Goal: Transaction & Acquisition: Purchase product/service

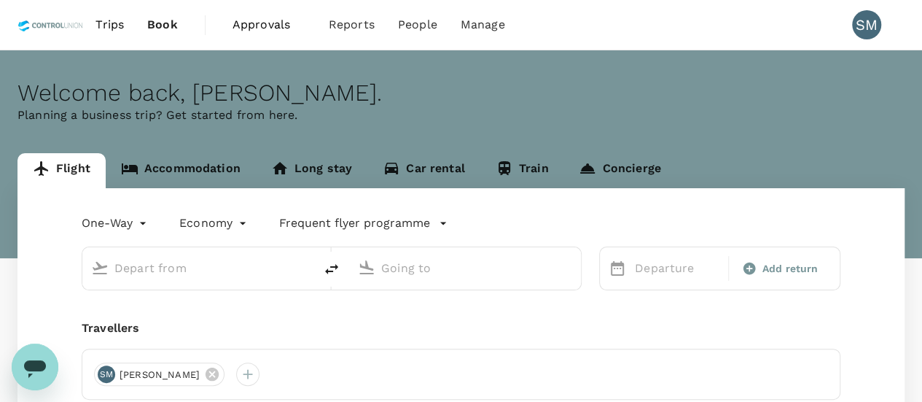
type input "roundtrip"
type input "Kuala Lumpur Intl ([GEOGRAPHIC_DATA])"
type input "Sandakan, [GEOGRAPHIC_DATA] (any)"
type input "Kuala Lumpur Intl ([GEOGRAPHIC_DATA])"
type input "Sandakan, [GEOGRAPHIC_DATA] (any)"
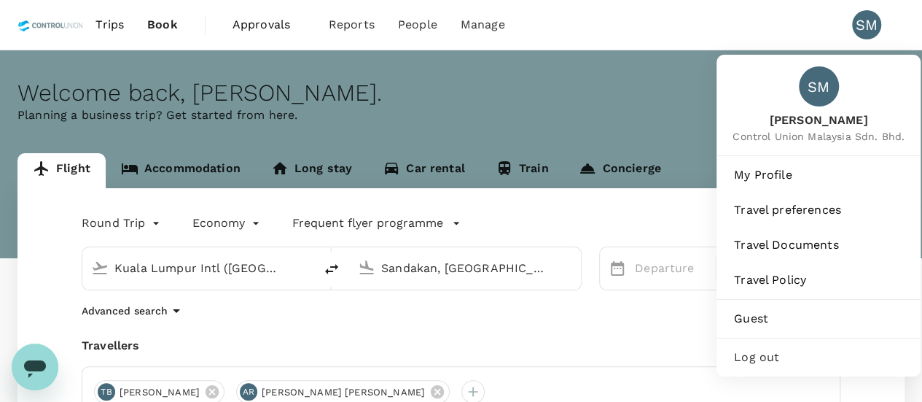
click at [857, 30] on div "SM" at bounding box center [866, 24] width 29 height 29
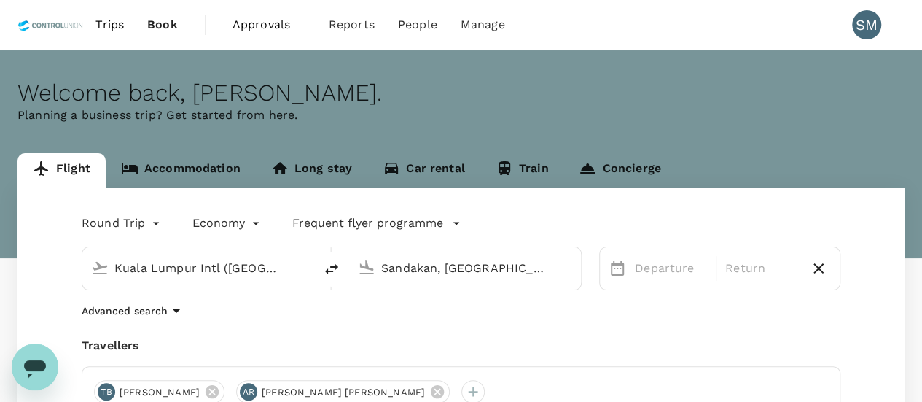
click at [867, 28] on div "SM" at bounding box center [866, 24] width 29 height 29
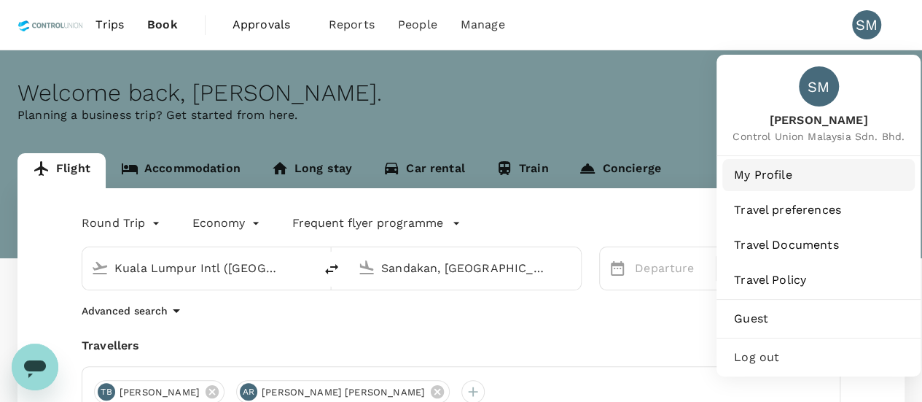
click at [769, 170] on span "My Profile" at bounding box center [818, 174] width 169 height 17
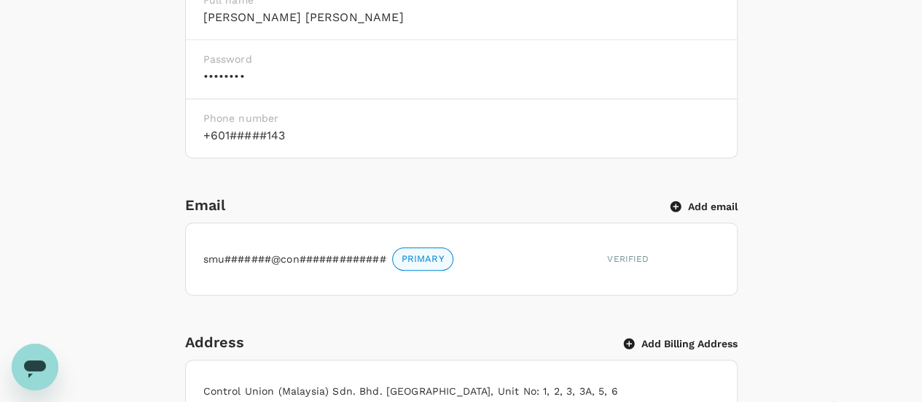
scroll to position [5, 0]
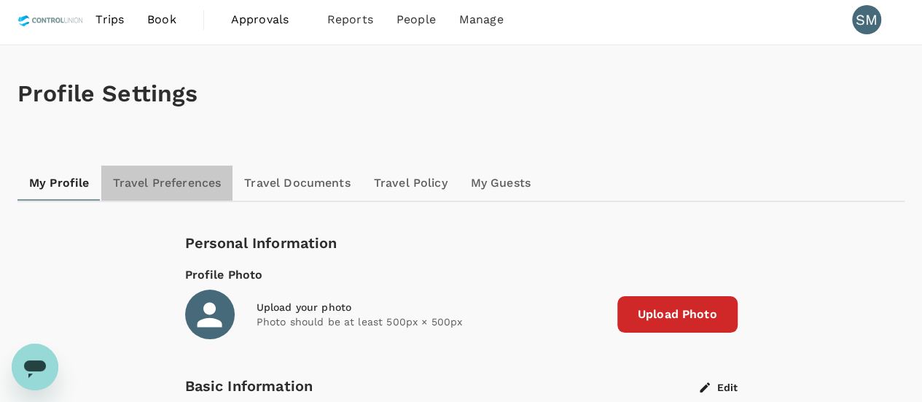
click at [168, 177] on link "Travel Preferences" at bounding box center [167, 182] width 132 height 35
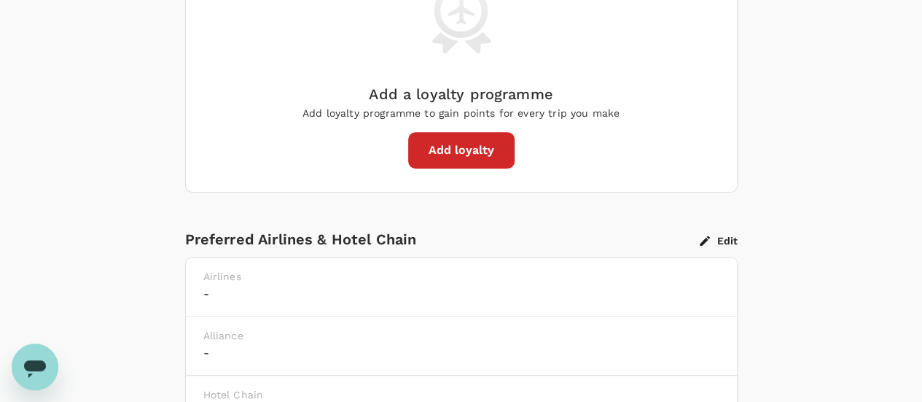
scroll to position [143, 0]
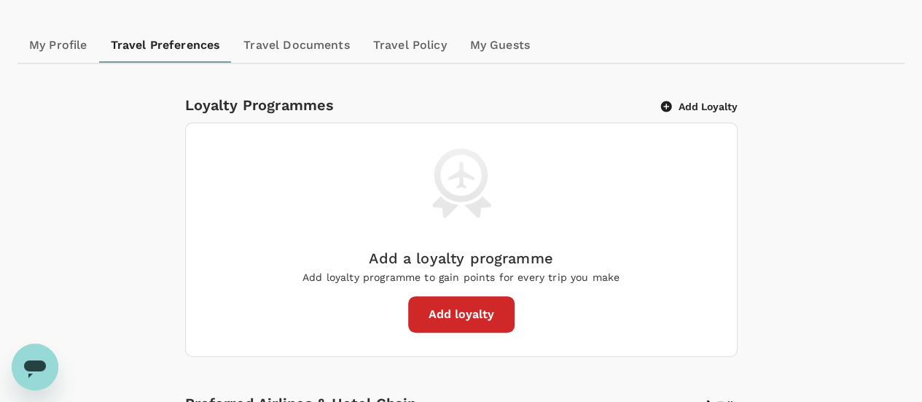
click at [310, 57] on link "Travel Documents" at bounding box center [296, 45] width 129 height 35
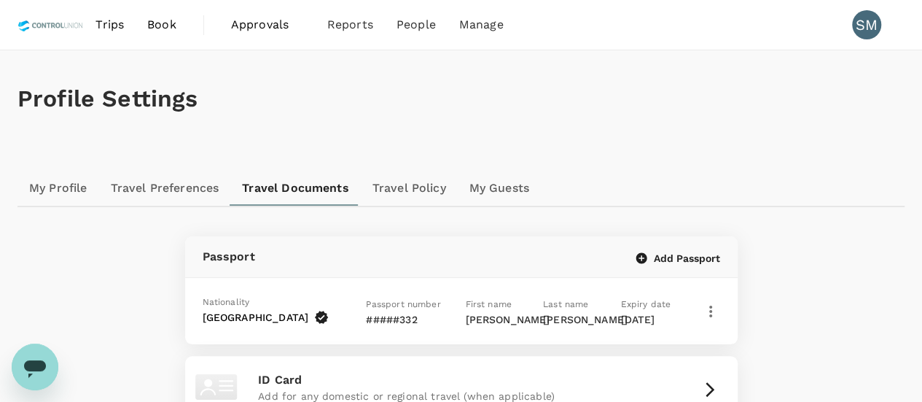
click at [408, 195] on link "Travel Policy" at bounding box center [409, 188] width 97 height 35
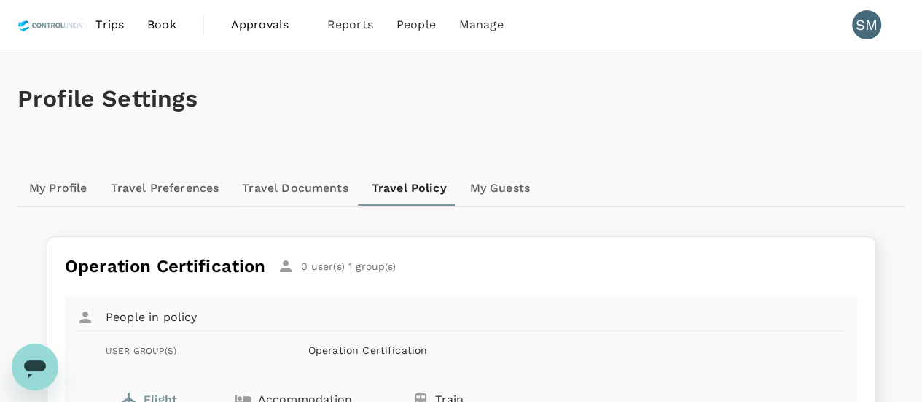
click at [493, 181] on link "My Guests" at bounding box center [499, 188] width 83 height 35
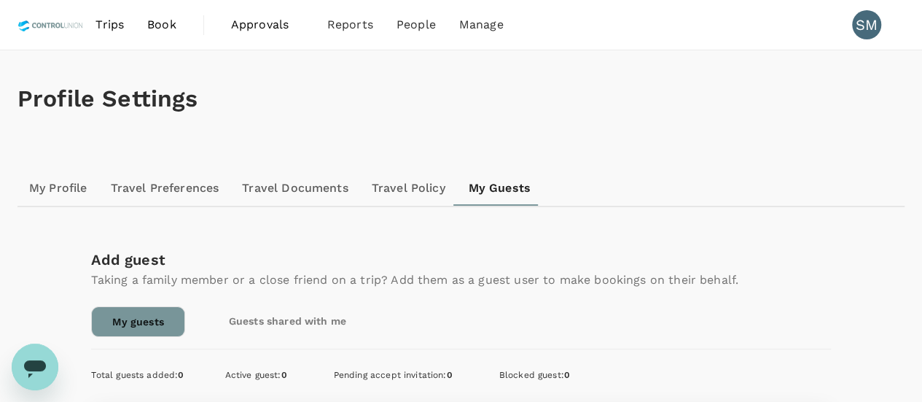
click at [250, 25] on span "Approvals" at bounding box center [267, 24] width 73 height 17
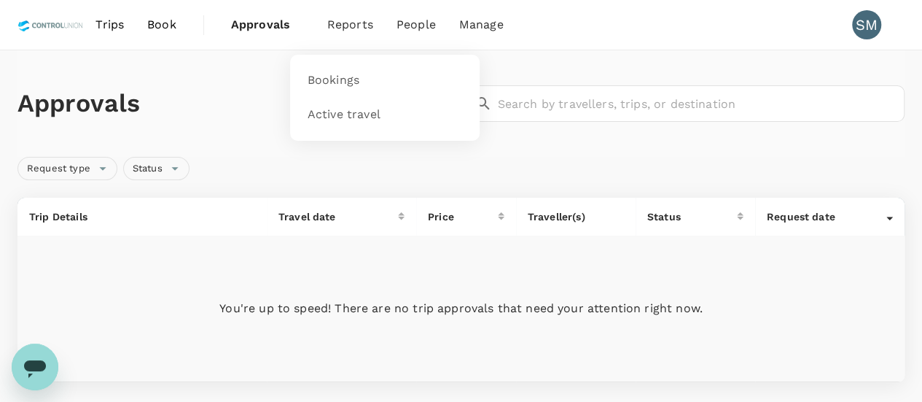
click at [354, 21] on span "Reports" at bounding box center [350, 24] width 46 height 17
click at [356, 119] on span "Active travel" at bounding box center [344, 114] width 73 height 17
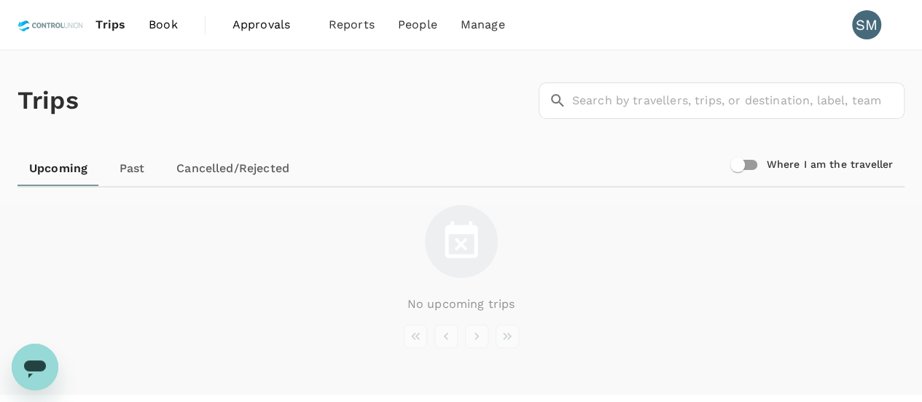
click at [121, 167] on link "Past" at bounding box center [132, 168] width 66 height 35
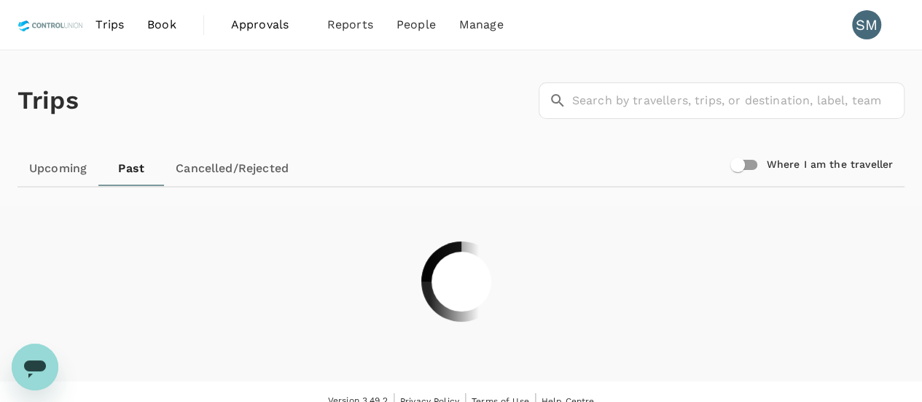
click at [248, 167] on link "Cancelled/Rejected" at bounding box center [232, 168] width 136 height 35
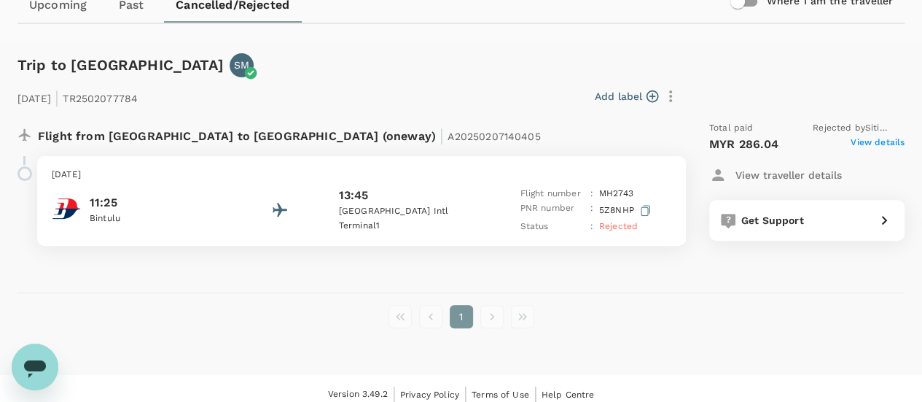
scroll to position [173, 0]
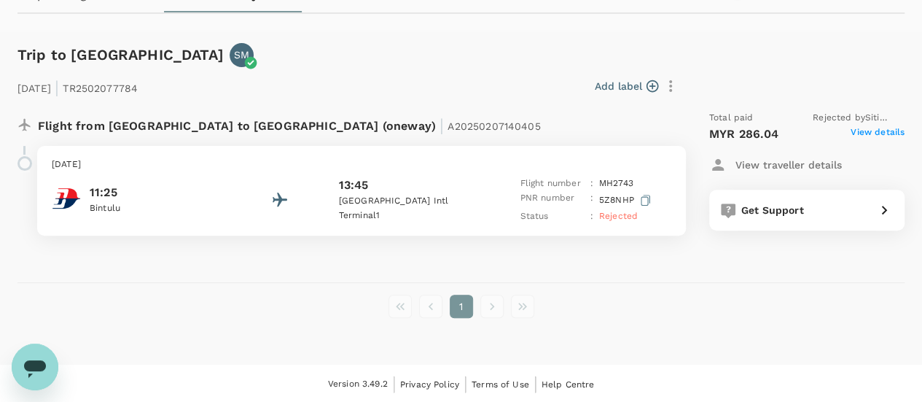
click at [809, 161] on p "View traveller details" at bounding box center [788, 164] width 106 height 15
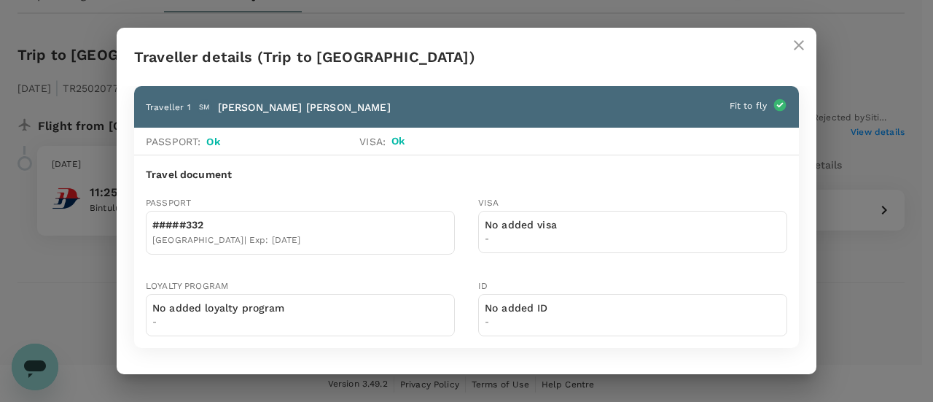
click at [794, 66] on h2 "Traveller details (Trip to Kuala Lumpur)" at bounding box center [467, 57] width 700 height 58
click at [799, 44] on icon "close" at bounding box center [798, 44] width 17 height 17
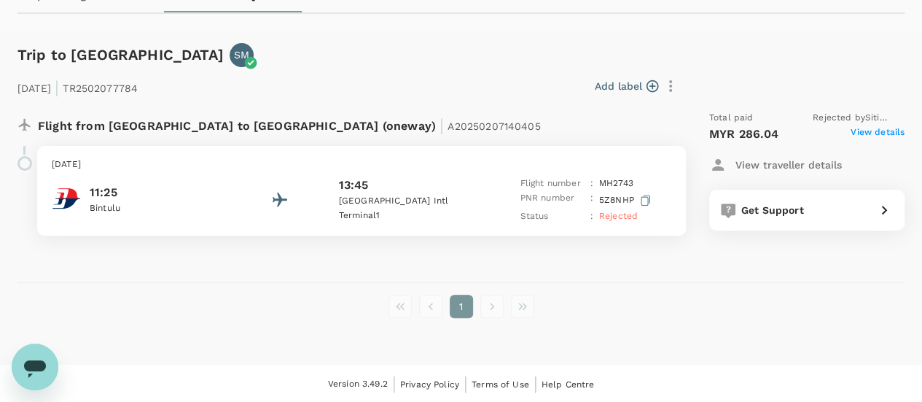
scroll to position [0, 0]
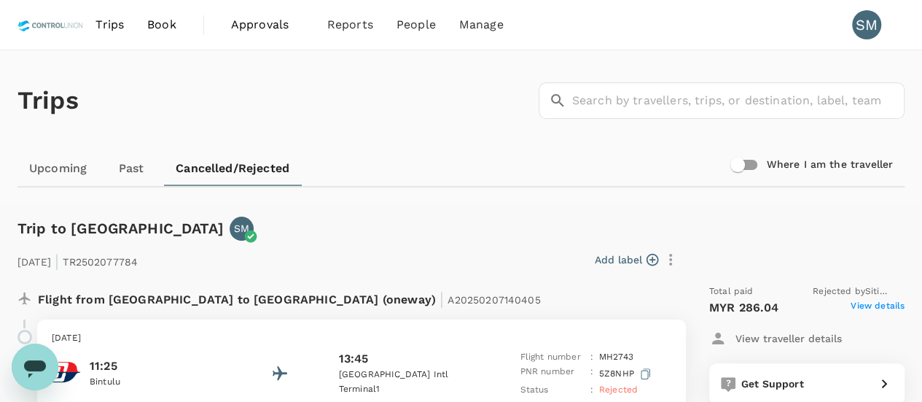
click at [113, 23] on span "Trips" at bounding box center [109, 24] width 28 height 17
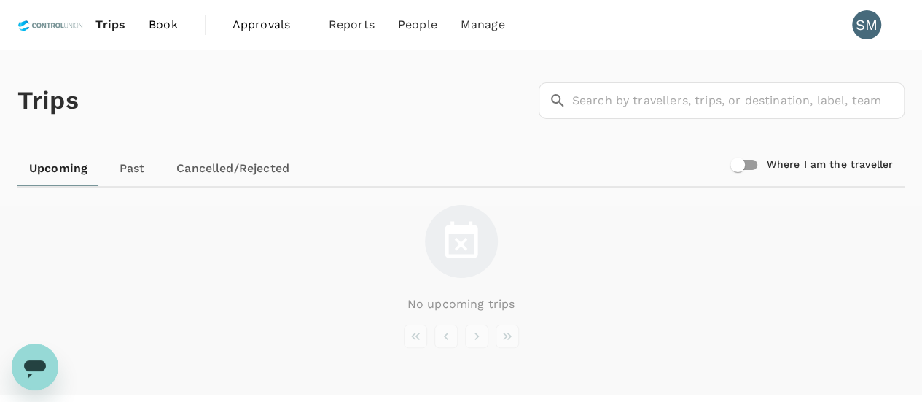
click at [140, 165] on link "Past" at bounding box center [132, 168] width 66 height 35
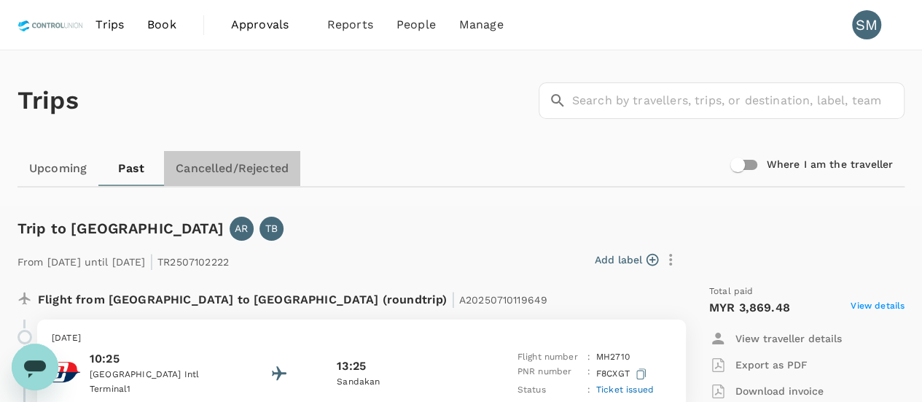
click at [254, 164] on link "Cancelled/Rejected" at bounding box center [232, 168] width 136 height 35
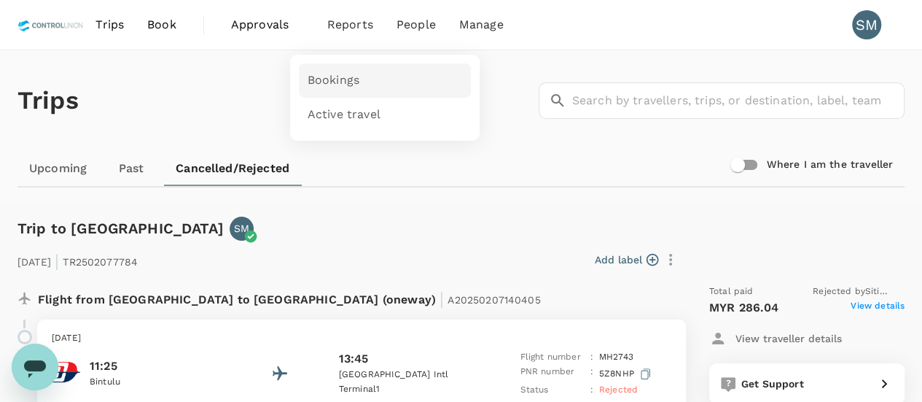
click at [332, 81] on span "Bookings" at bounding box center [334, 80] width 52 height 17
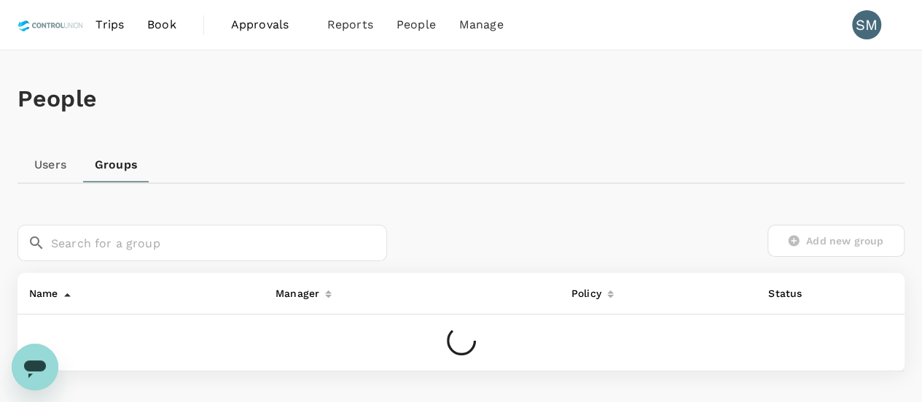
scroll to position [101, 0]
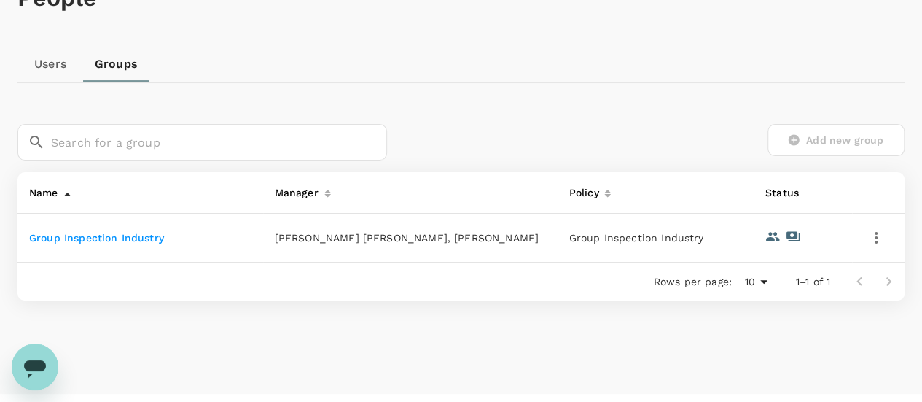
click at [125, 240] on link "Group Inspection Industry" at bounding box center [96, 238] width 135 height 12
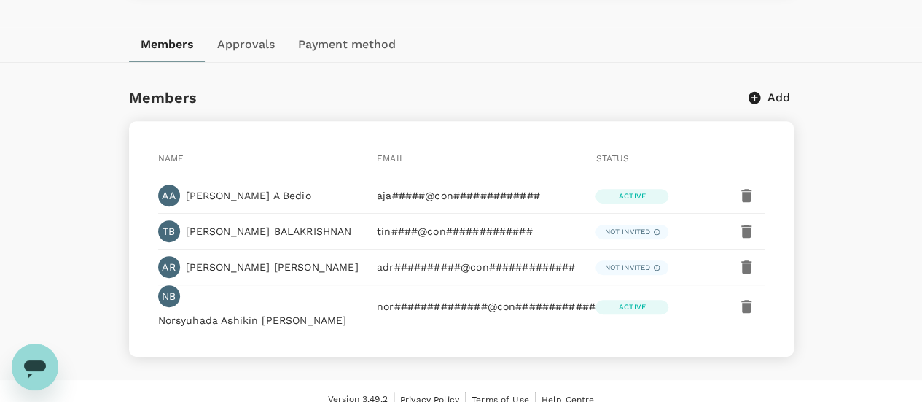
scroll to position [272, 0]
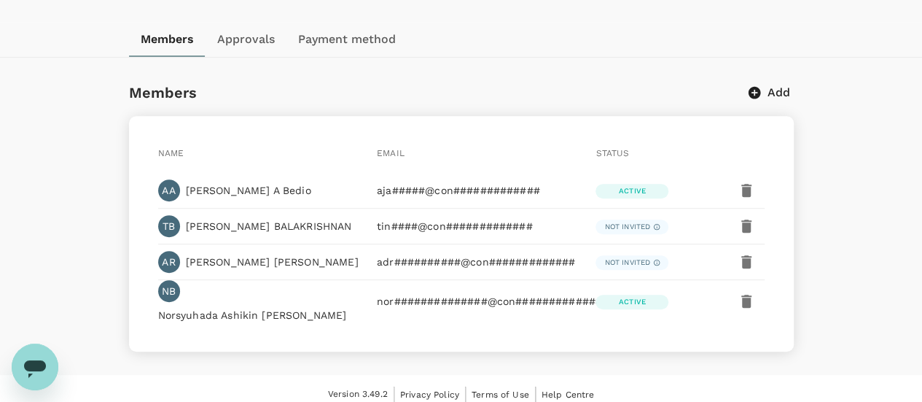
click at [246, 31] on button "Approvals" at bounding box center [245, 39] width 81 height 35
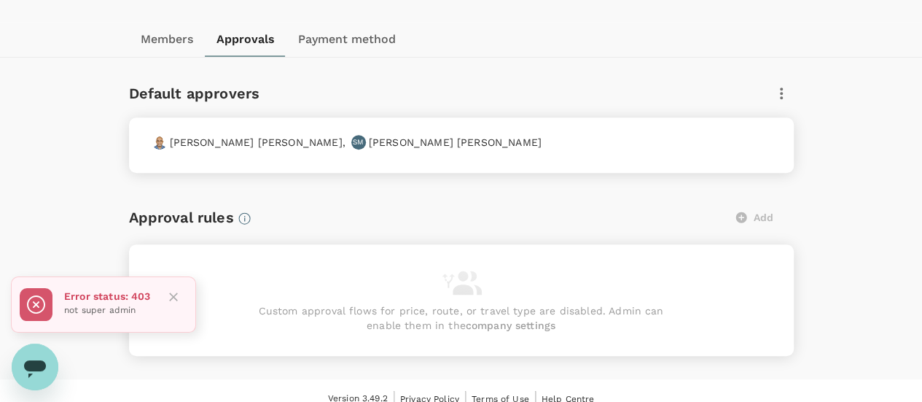
click at [351, 31] on button "Payment method" at bounding box center [346, 39] width 121 height 35
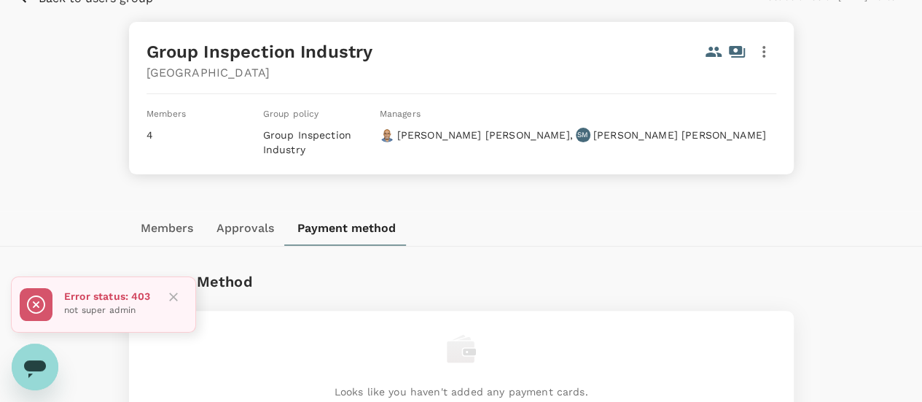
scroll to position [0, 0]
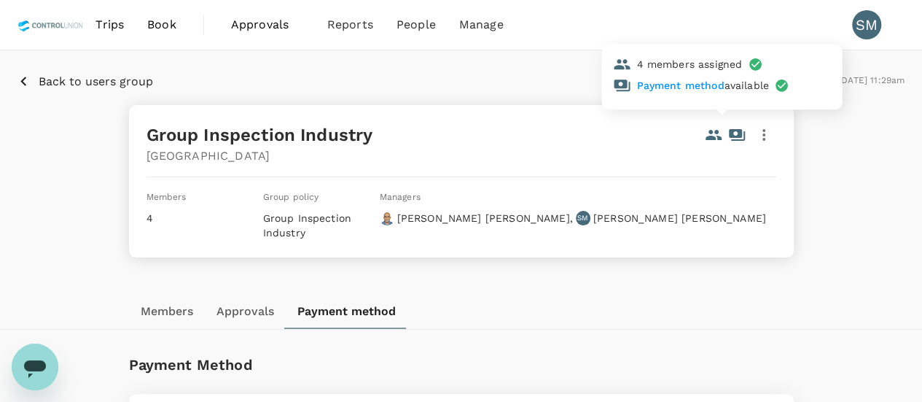
click at [690, 85] on link "Payment method" at bounding box center [679, 85] width 87 height 12
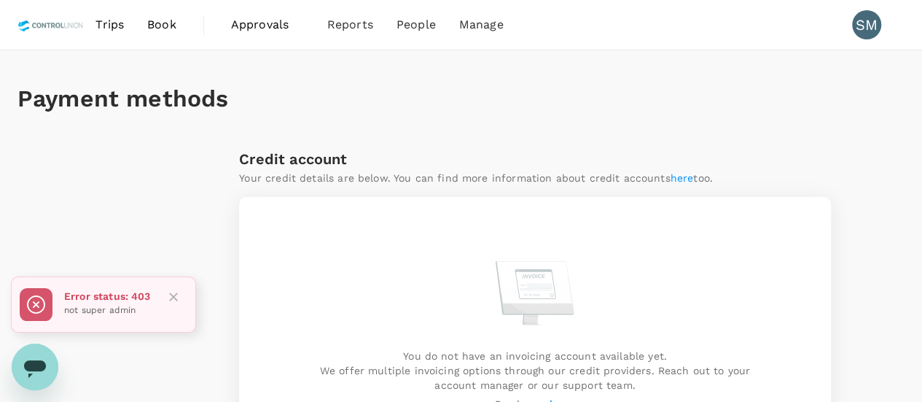
click at [274, 28] on span "Approvals" at bounding box center [267, 24] width 73 height 17
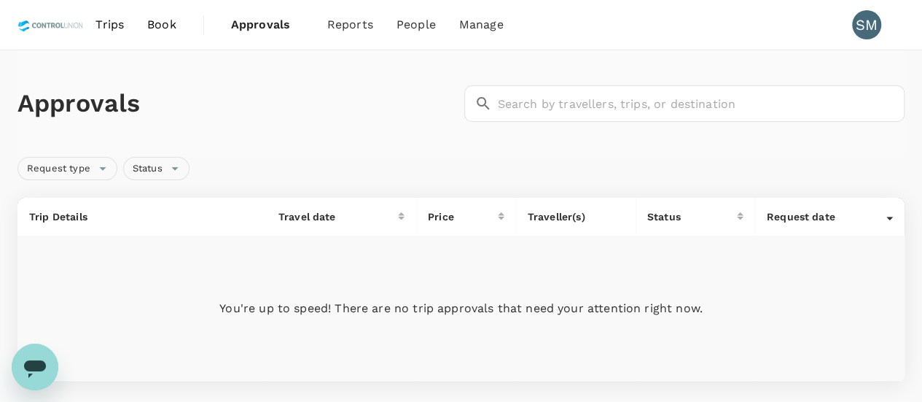
click at [114, 23] on span "Trips" at bounding box center [109, 24] width 28 height 17
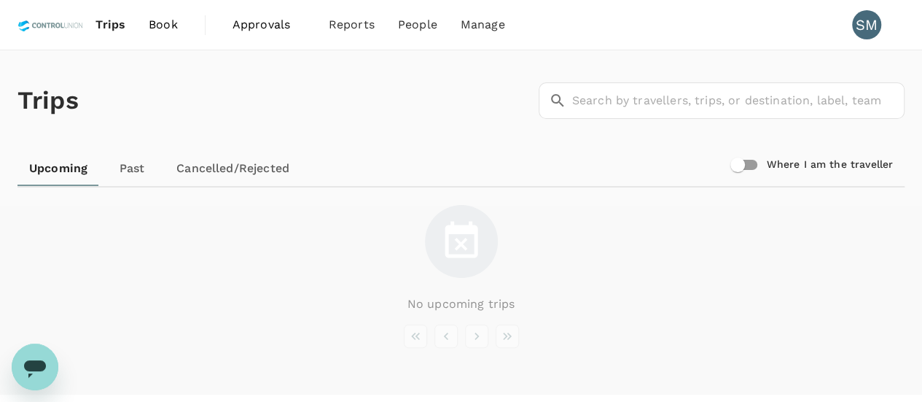
click at [169, 21] on span "Book" at bounding box center [163, 24] width 29 height 17
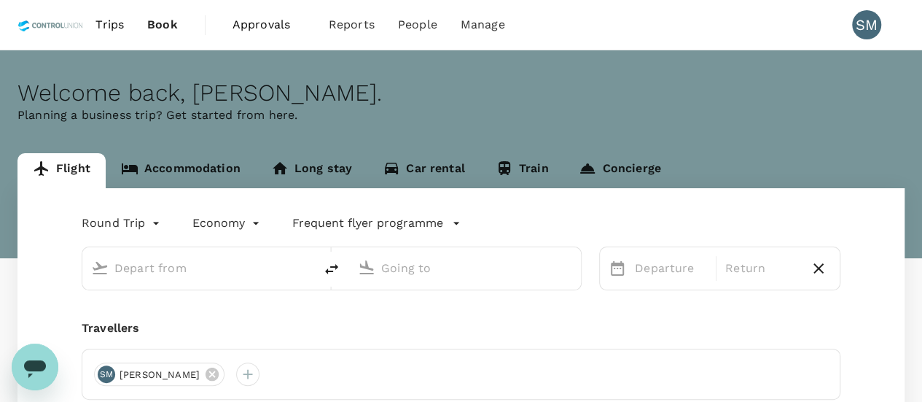
type input "Kuala Lumpur Intl ([GEOGRAPHIC_DATA])"
type input "Sandakan, [GEOGRAPHIC_DATA] (any)"
type input "Kuala Lumpur Intl ([GEOGRAPHIC_DATA])"
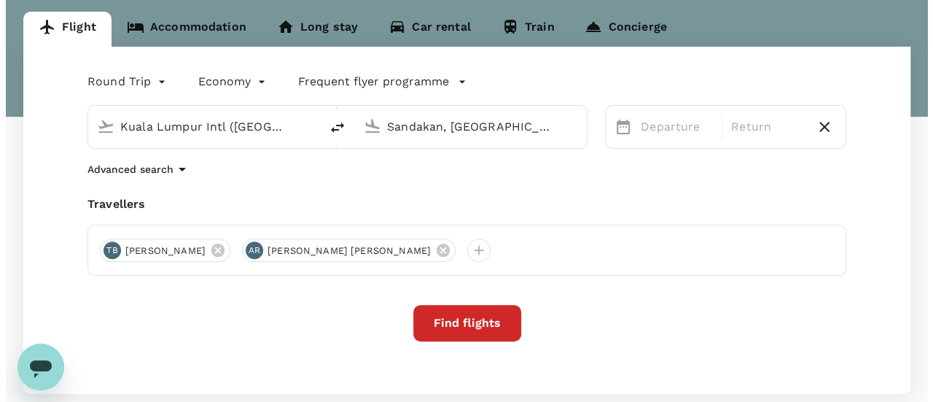
scroll to position [146, 0]
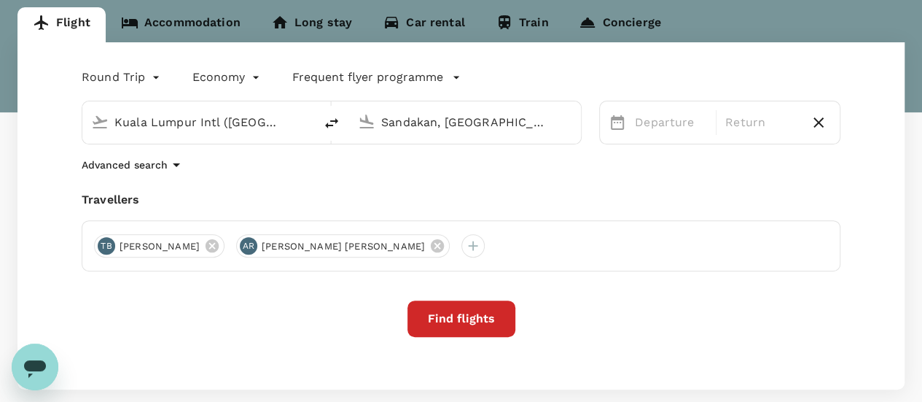
click at [424, 120] on input "Sandakan, [GEOGRAPHIC_DATA] (any)" at bounding box center [465, 122] width 169 height 23
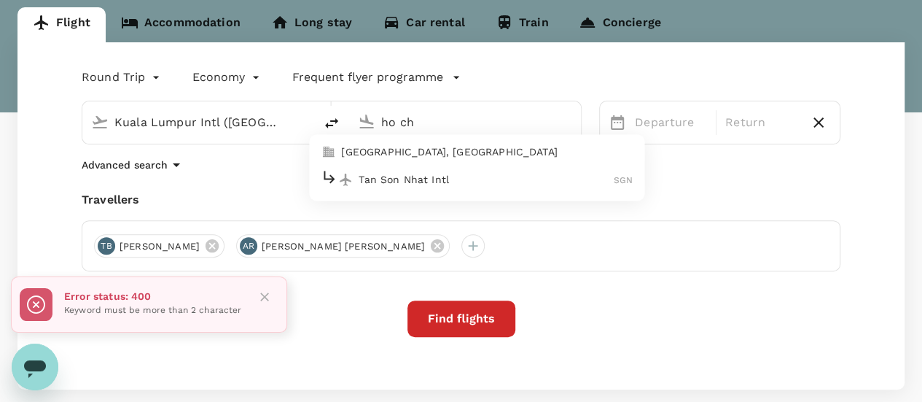
click at [410, 155] on p "[GEOGRAPHIC_DATA], [GEOGRAPHIC_DATA]" at bounding box center [486, 152] width 291 height 15
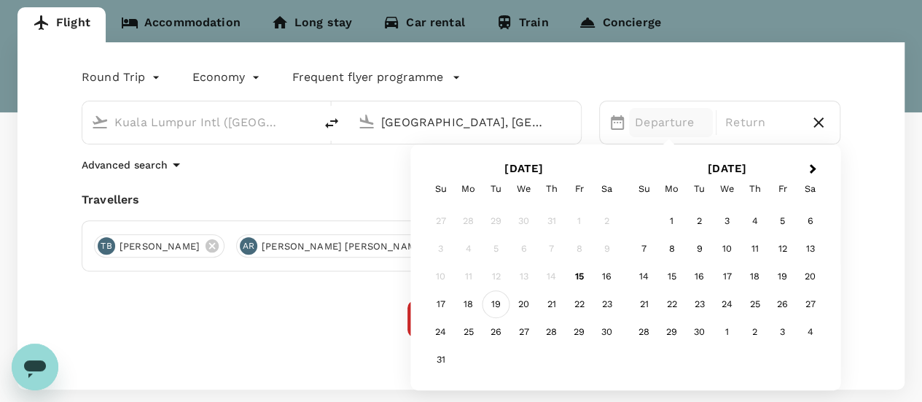
type input "[GEOGRAPHIC_DATA], [GEOGRAPHIC_DATA] (any)"
click at [497, 304] on div "19" at bounding box center [496, 304] width 28 height 28
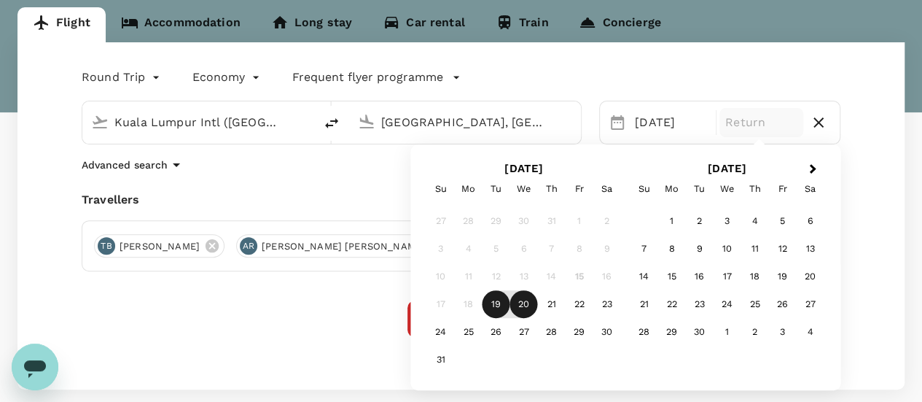
click at [523, 310] on div "20" at bounding box center [524, 304] width 28 height 28
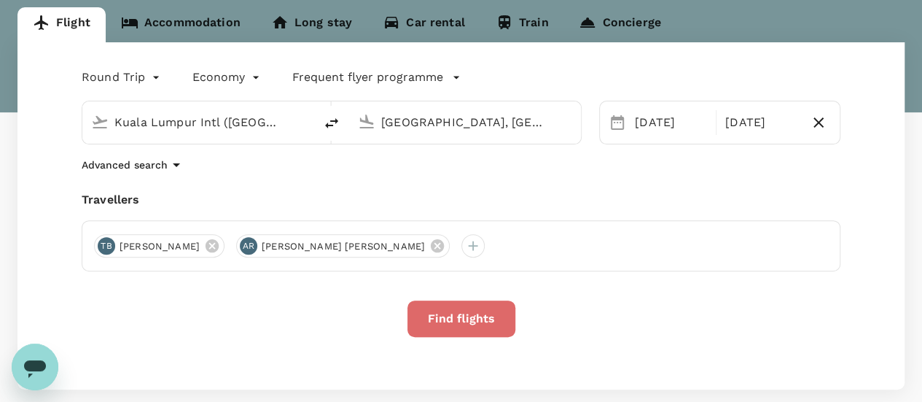
click at [455, 318] on button "Find flights" at bounding box center [461, 318] width 108 height 36
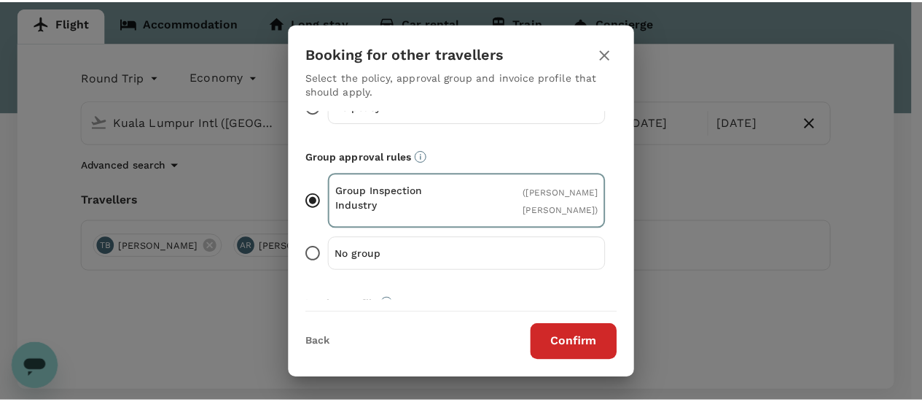
scroll to position [259, 0]
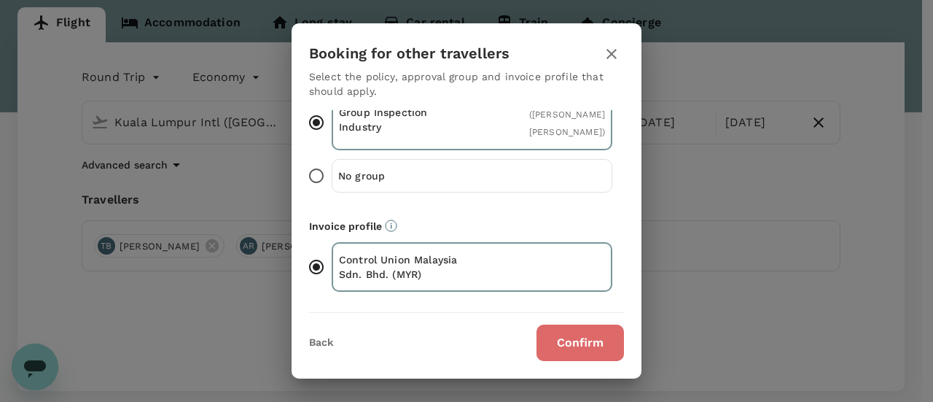
drag, startPoint x: 584, startPoint y: 348, endPoint x: 619, endPoint y: 342, distance: 34.9
click at [584, 348] on button "Confirm" at bounding box center [579, 342] width 87 height 36
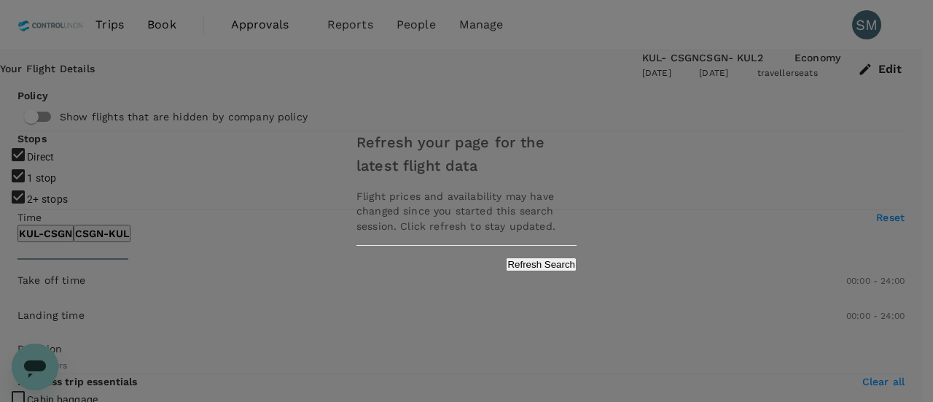
click at [920, 292] on div "Refresh your page for the latest flight data Flight prices and availability may…" at bounding box center [466, 201] width 933 height 402
click at [530, 265] on button "Refresh Search" at bounding box center [541, 264] width 71 height 14
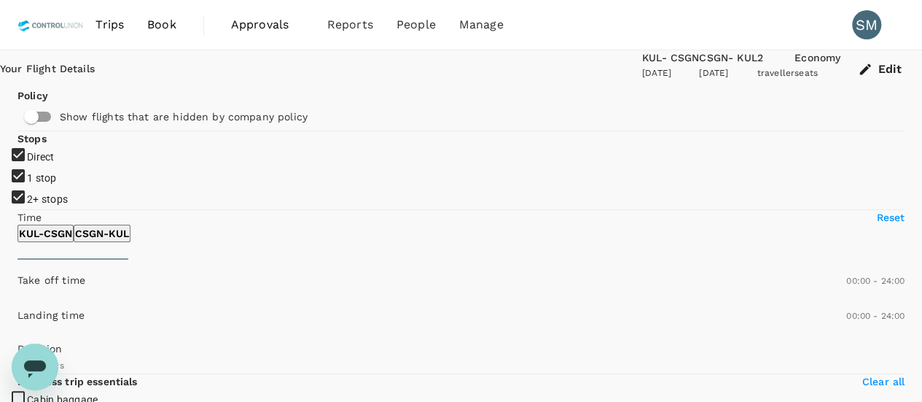
type input "1615"
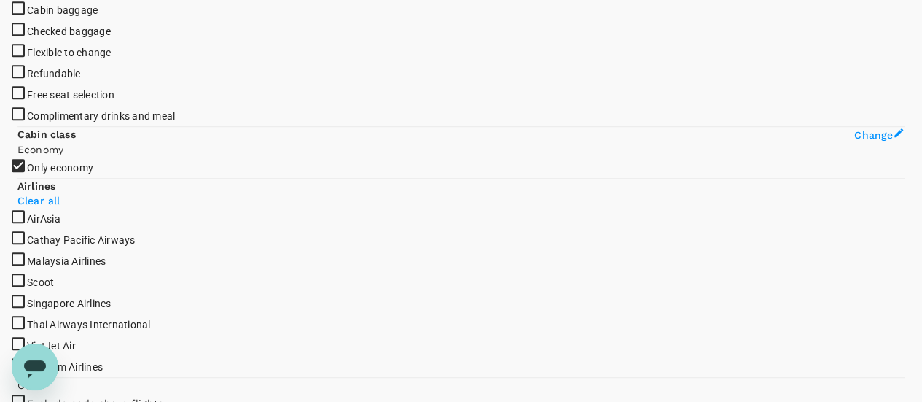
scroll to position [372, 0]
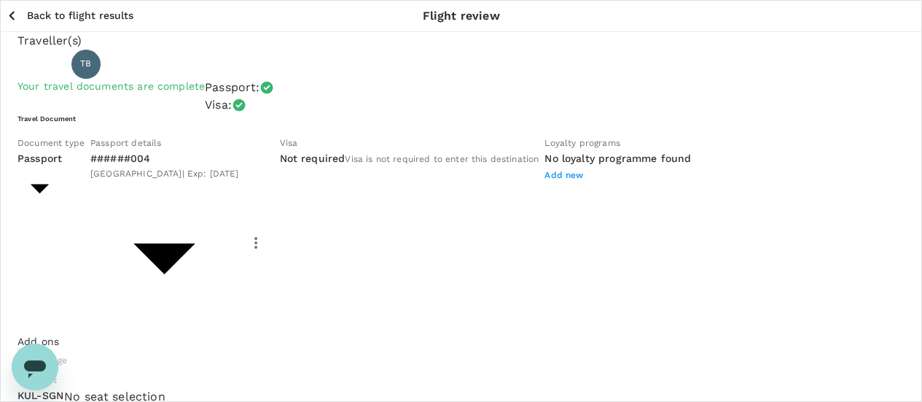
click at [15, 17] on icon "button" at bounding box center [12, 16] width 18 height 18
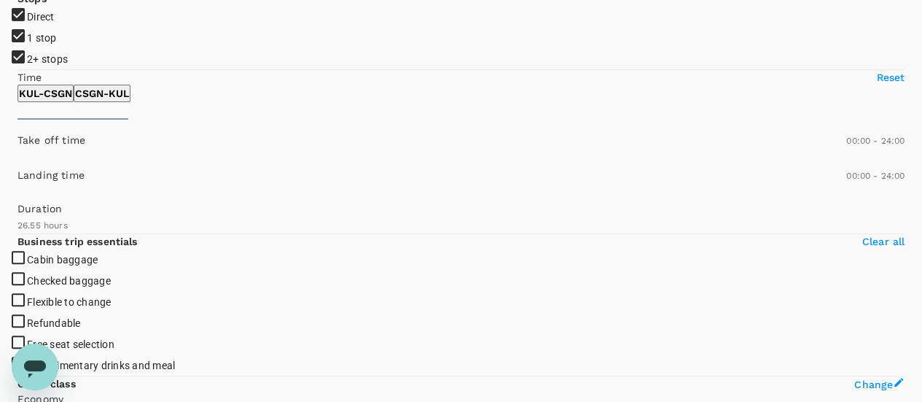
scroll to position [67, 0]
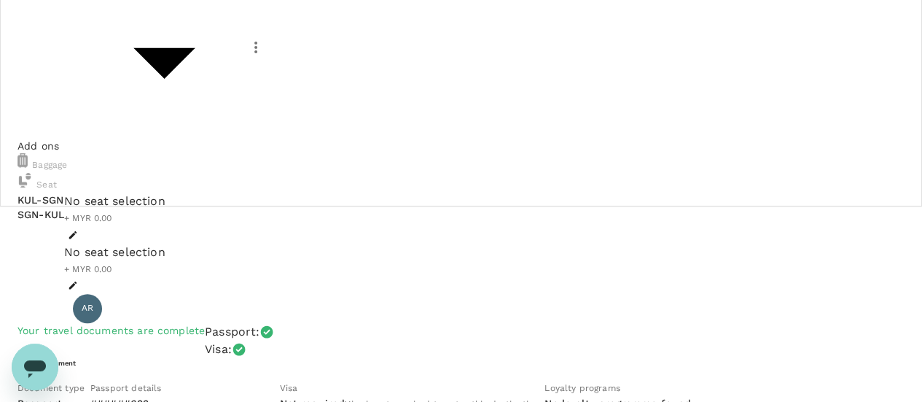
scroll to position [219, 0]
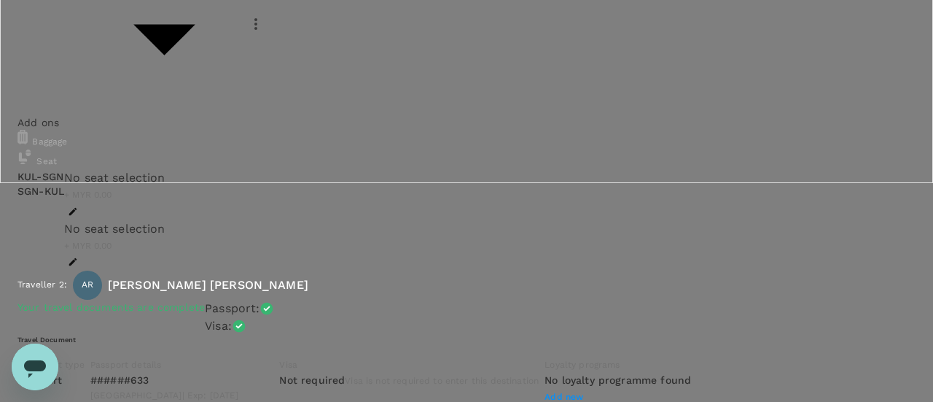
type input "9f630727-245a-43ac-9bb1-e109b60bcd1f"
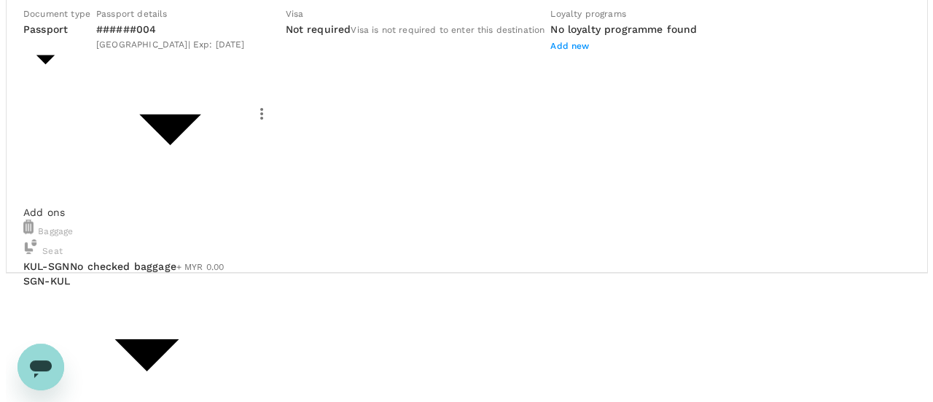
scroll to position [219, 0]
